Goal: Find specific fact

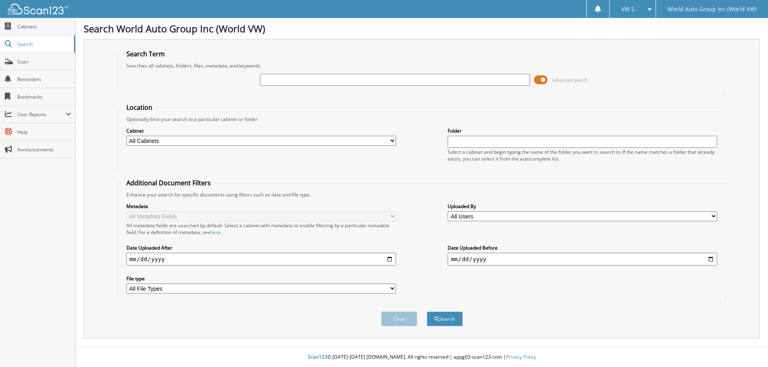
drag, startPoint x: 318, startPoint y: 78, endPoint x: 325, endPoint y: 79, distance: 6.9
click at [318, 78] on input "text" at bounding box center [394, 80] width 269 height 12
type input "279774"
click at [427, 312] on button "Search" at bounding box center [445, 319] width 36 height 15
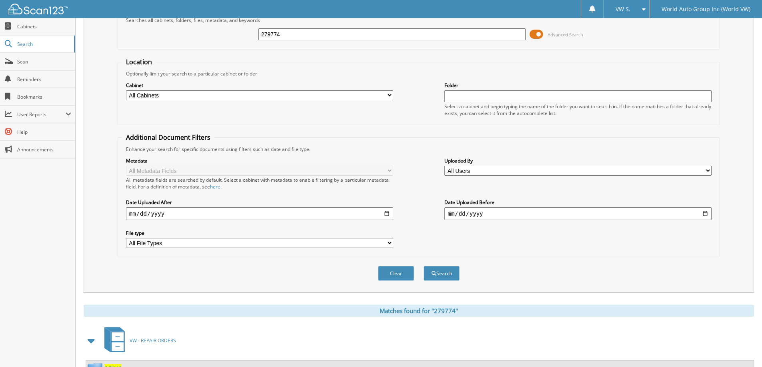
scroll to position [111, 0]
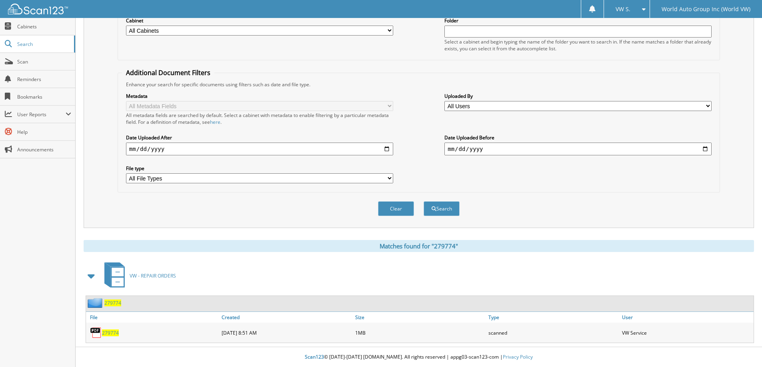
click at [112, 338] on div "279774" at bounding box center [153, 333] width 134 height 16
click at [108, 334] on span "279774" at bounding box center [110, 333] width 17 height 7
